Goal: Task Accomplishment & Management: Manage account settings

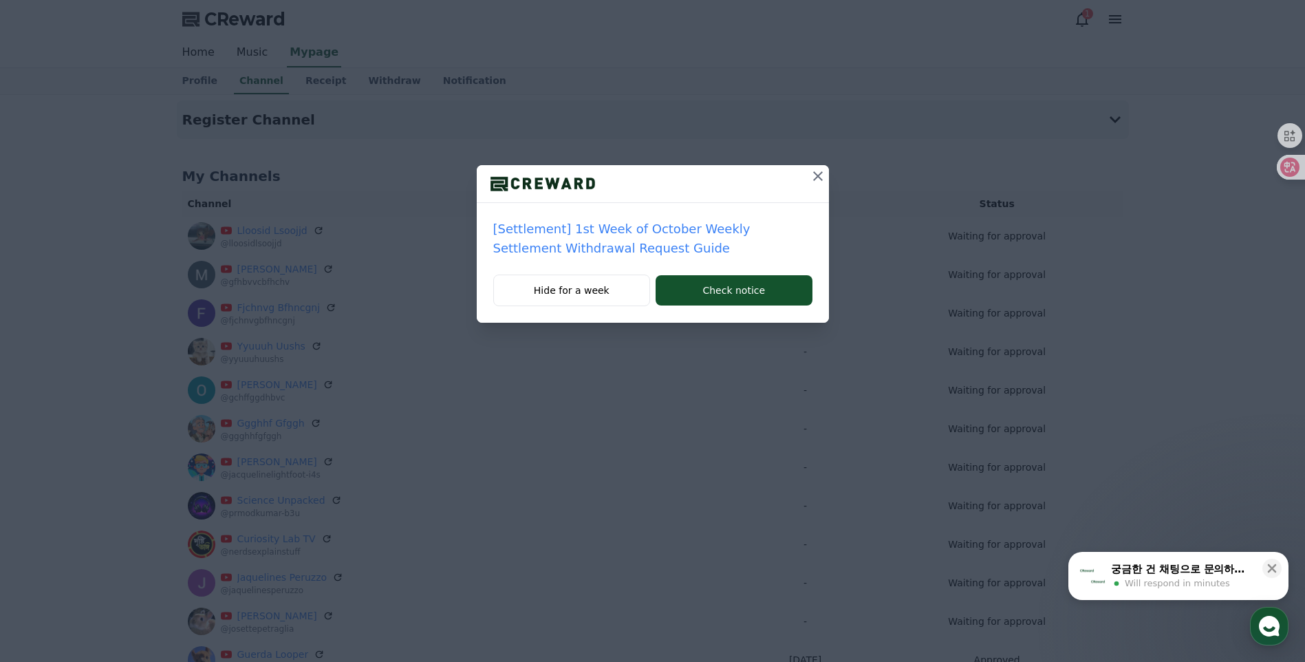
click at [822, 179] on icon at bounding box center [818, 176] width 17 height 17
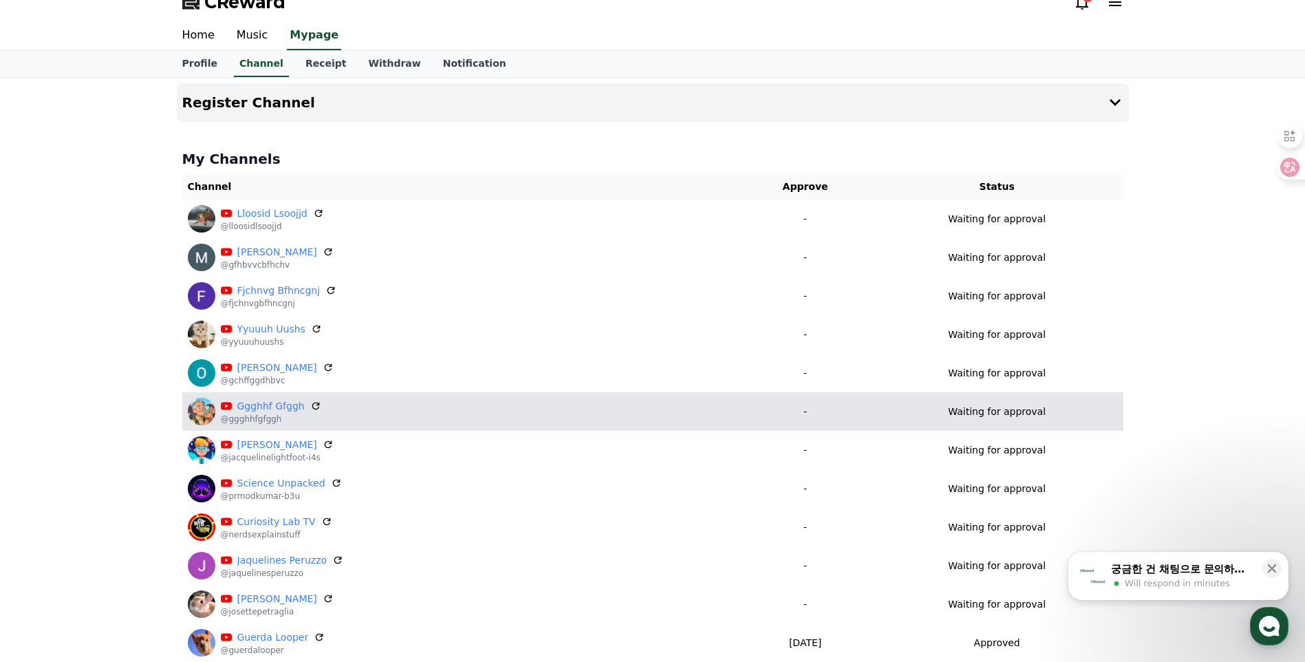
scroll to position [115, 0]
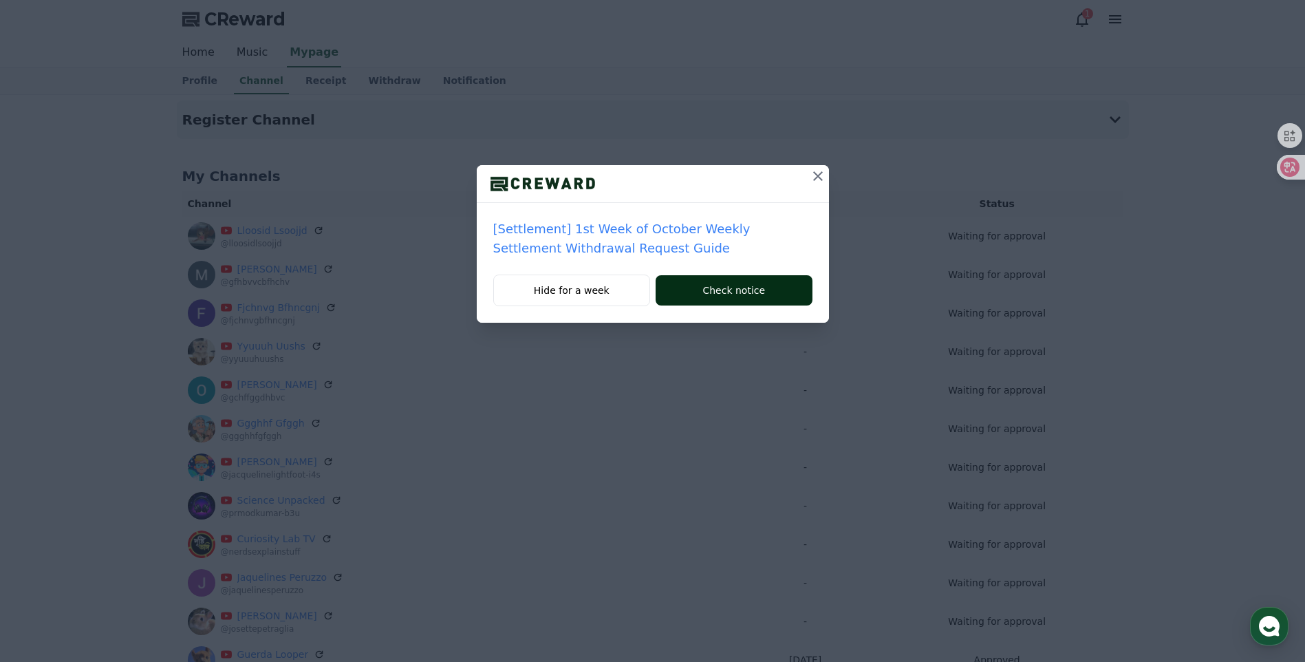
click at [777, 301] on button "Check notice" at bounding box center [734, 290] width 156 height 30
click at [824, 168] on icon at bounding box center [818, 176] width 17 height 17
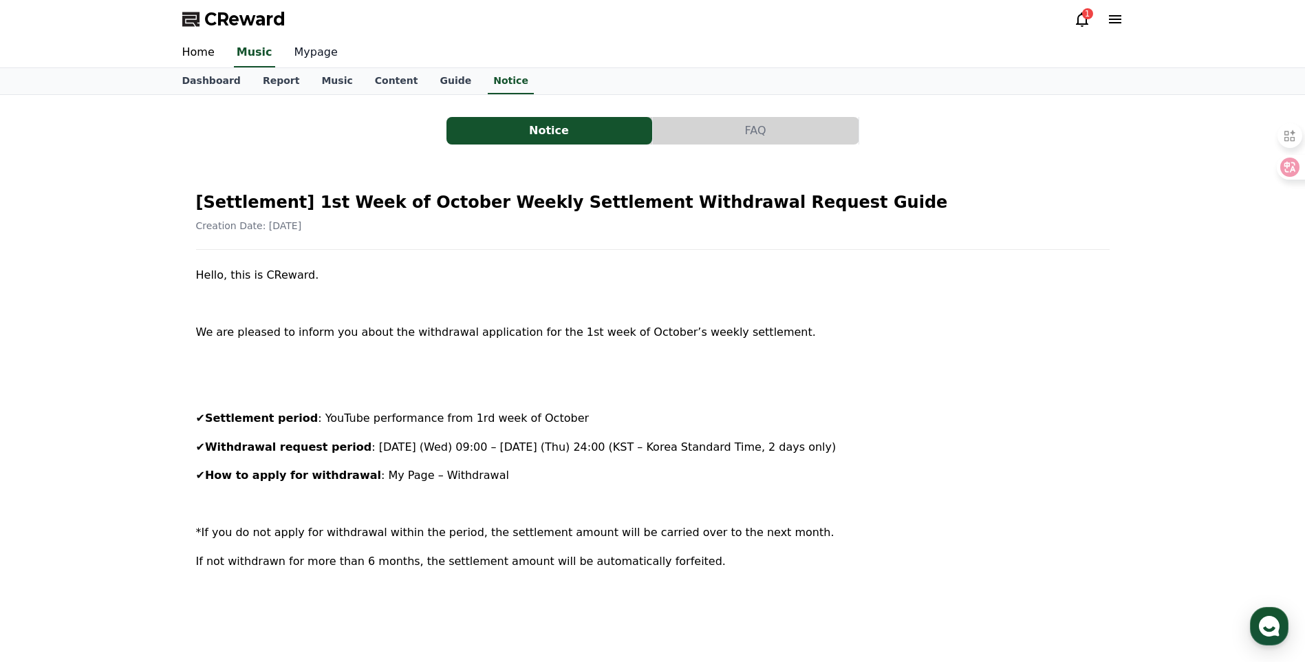
click at [308, 50] on link "Mypage" at bounding box center [315, 53] width 65 height 29
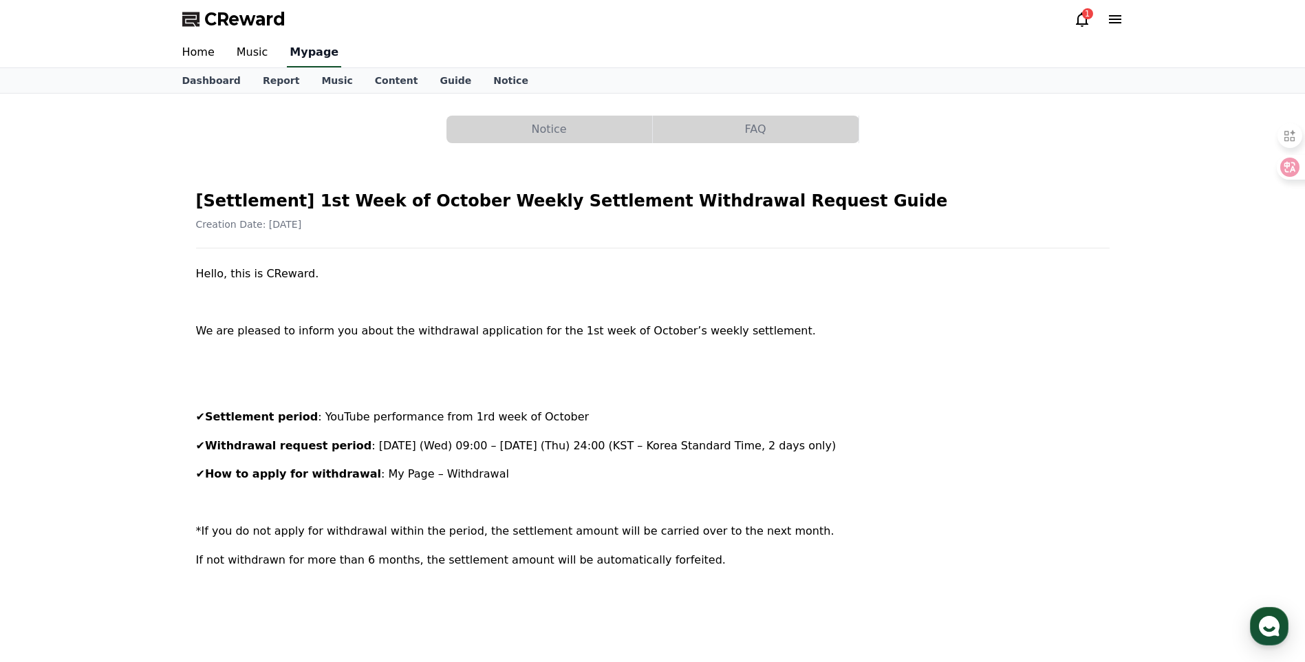
select select "**********"
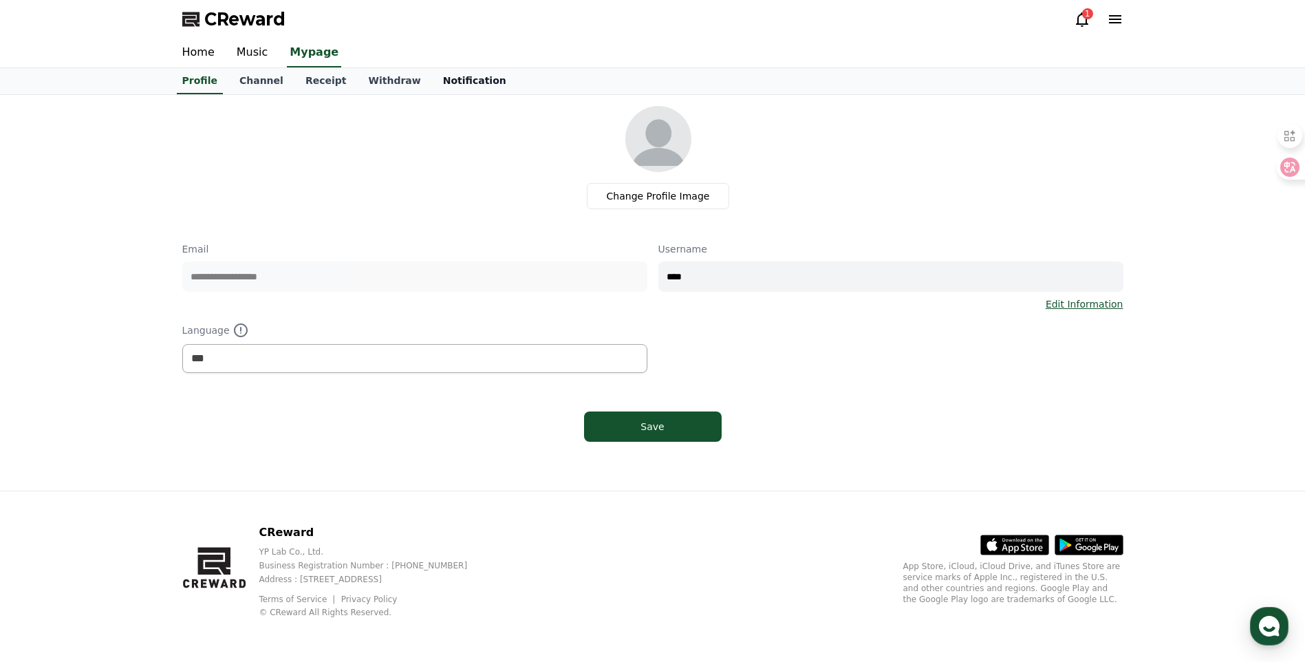
click at [432, 74] on link "Notification" at bounding box center [474, 81] width 85 height 26
click at [314, 78] on link "Receipt" at bounding box center [326, 81] width 63 height 26
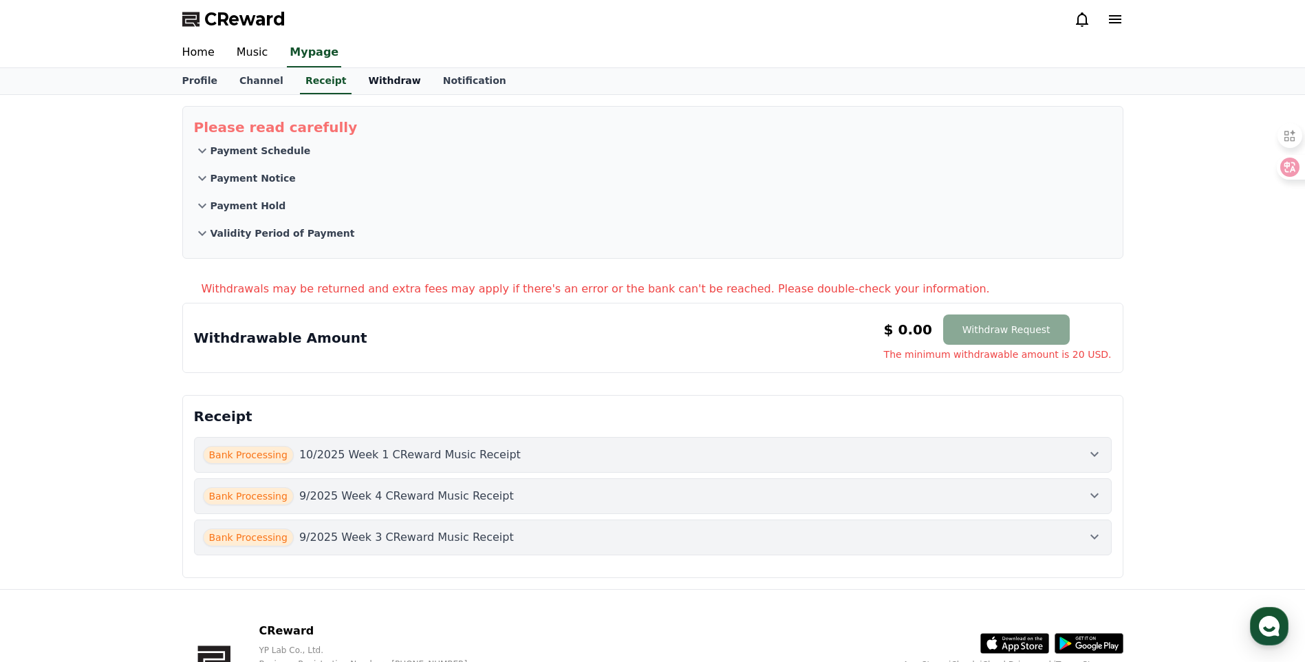
click at [374, 75] on link "Withdraw" at bounding box center [394, 81] width 74 height 26
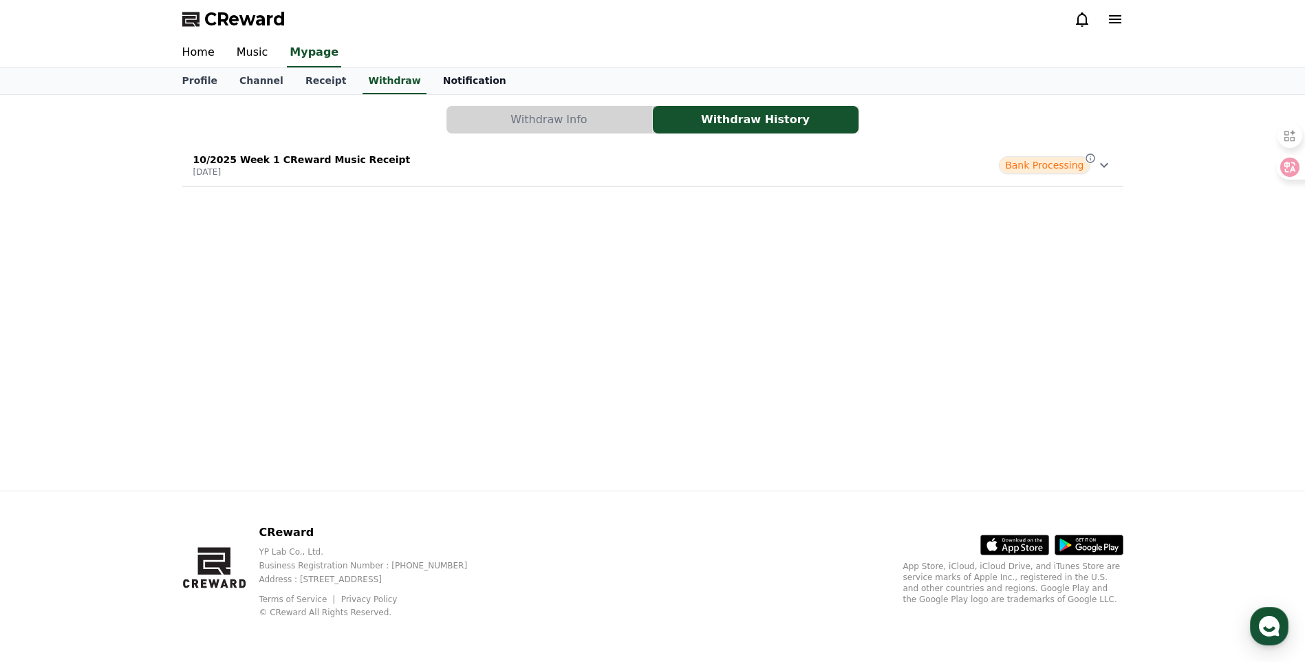
click at [461, 84] on link "Notification" at bounding box center [474, 81] width 85 height 26
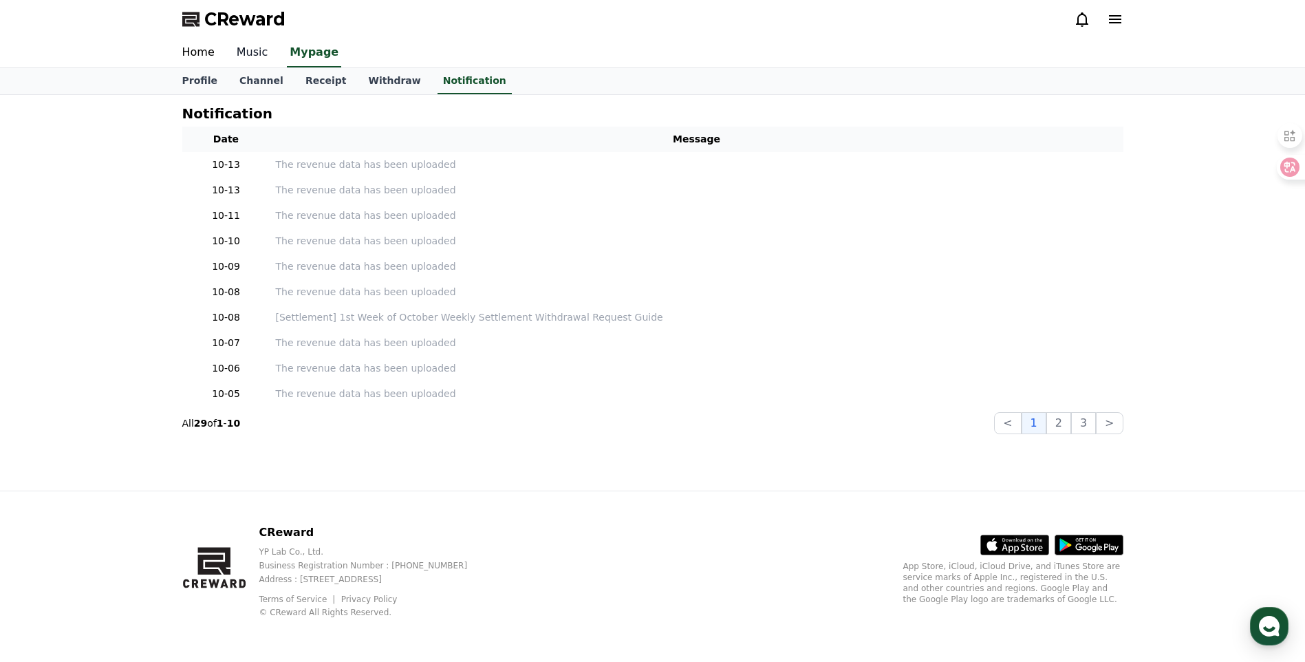
click at [256, 56] on link "Music" at bounding box center [253, 53] width 54 height 29
